Goal: Find contact information: Find contact information

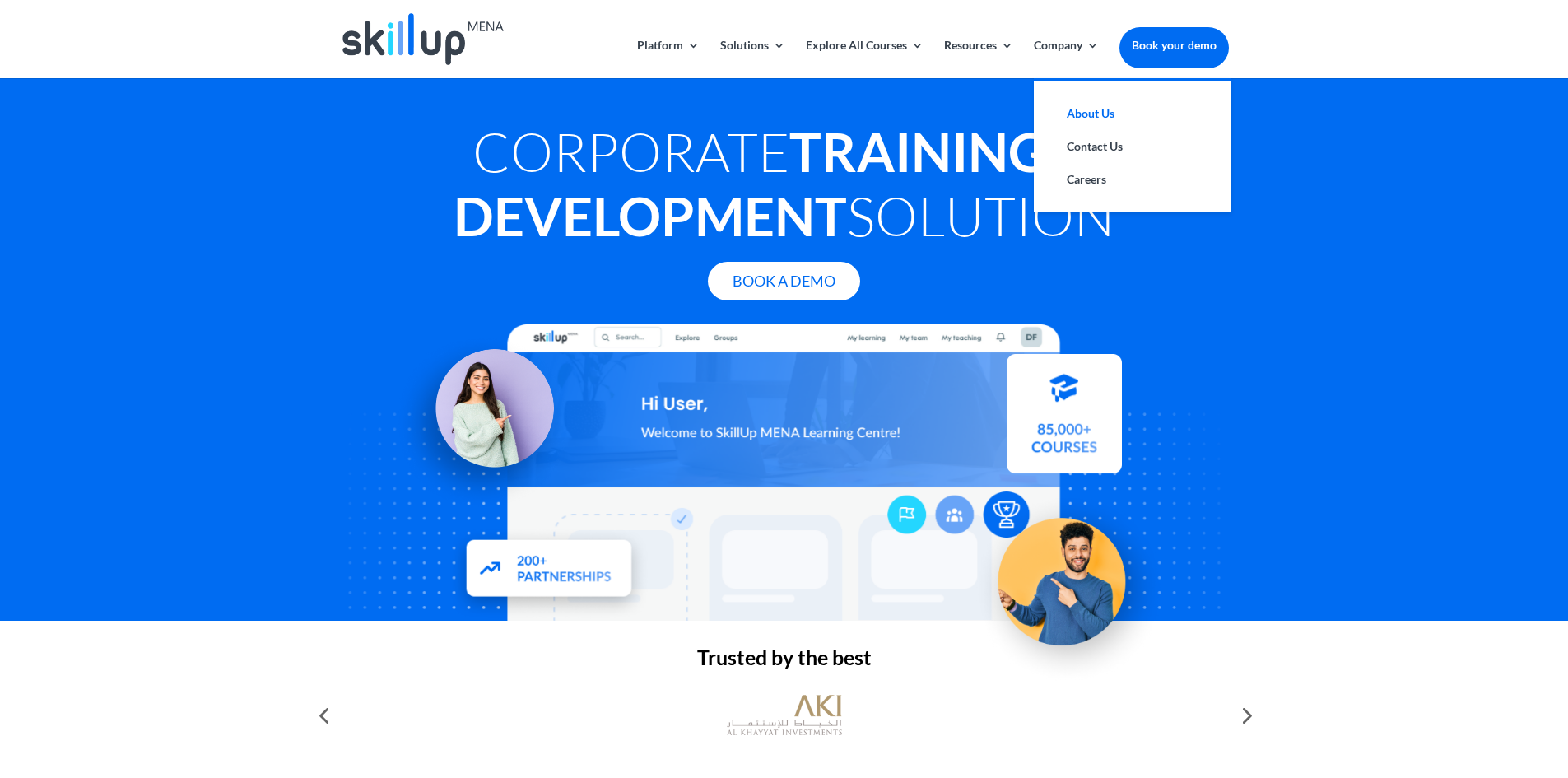
click at [1092, 115] on link "About Us" at bounding box center [1132, 113] width 164 height 33
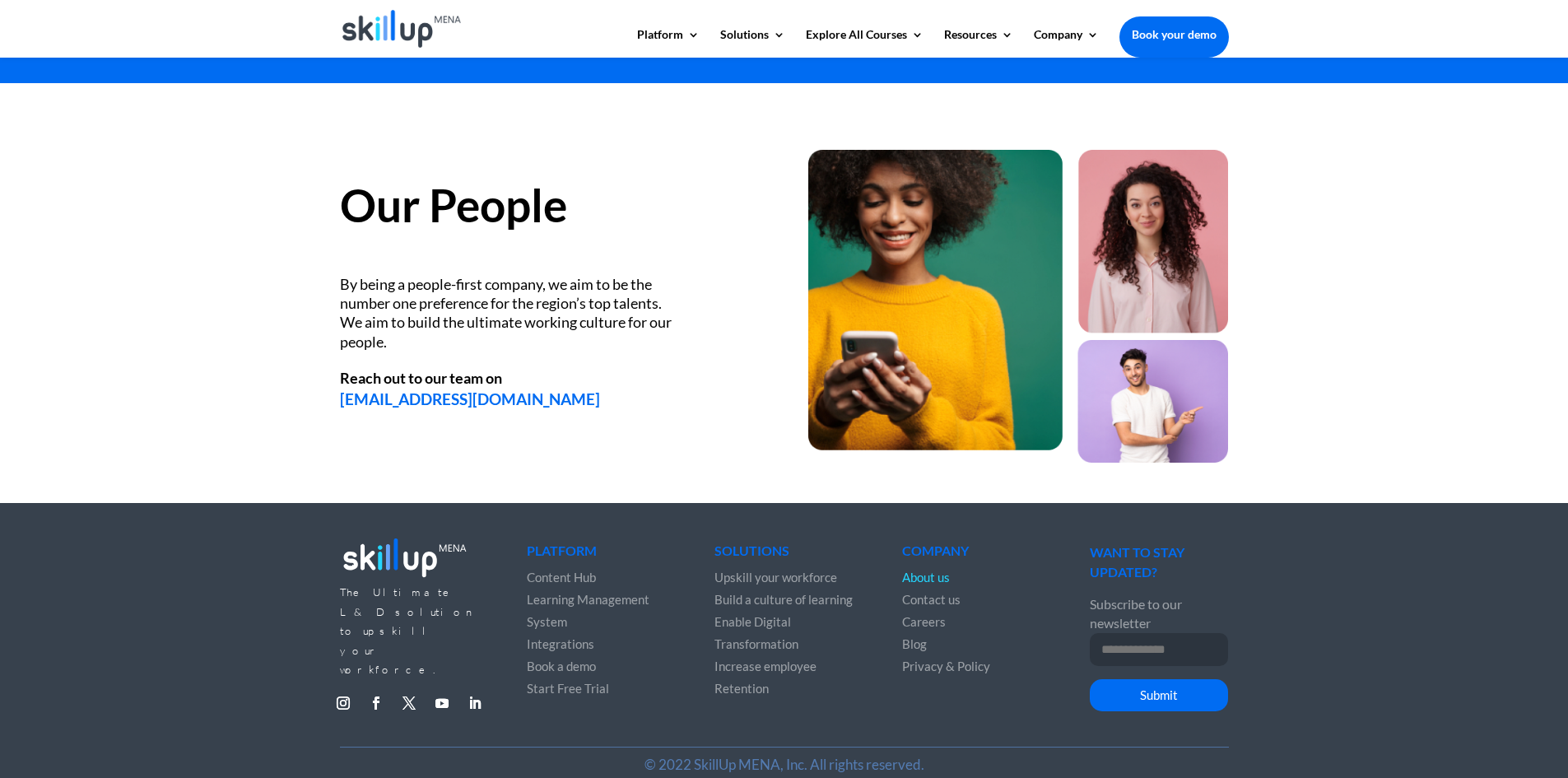
scroll to position [2112, 0]
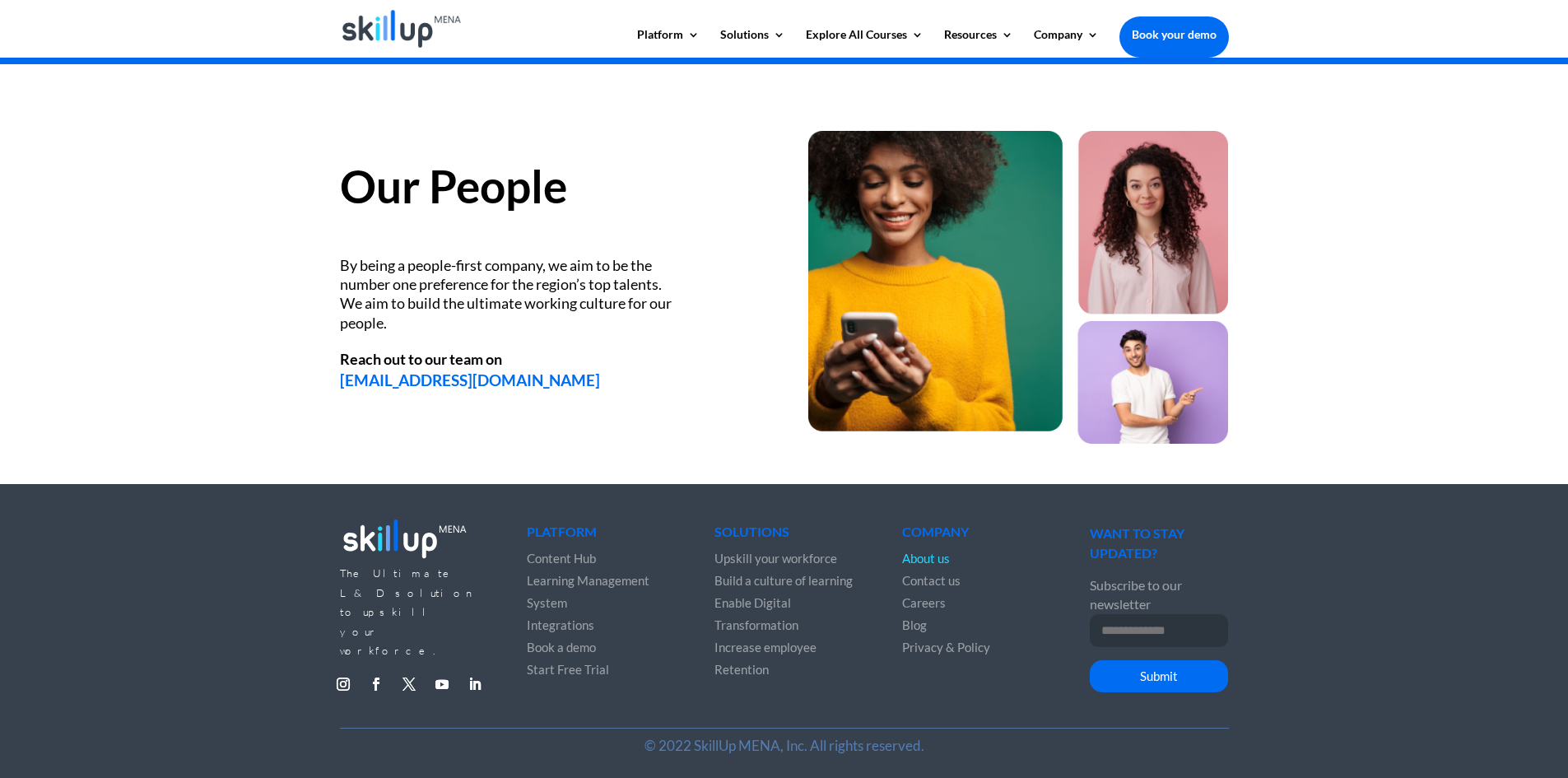
click at [952, 581] on span "Contact us" at bounding box center [931, 580] width 58 height 15
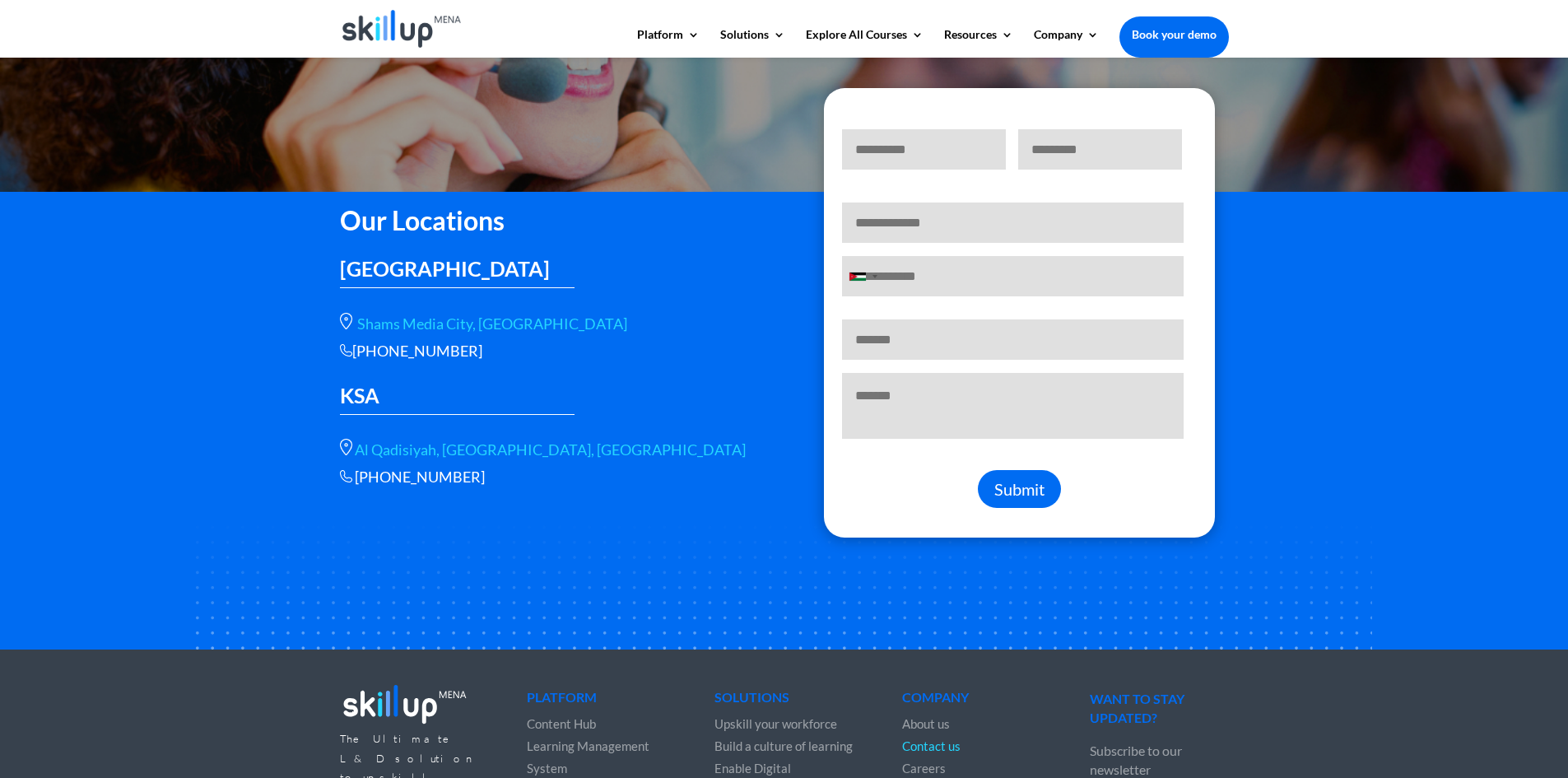
scroll to position [247, 0]
